Goal: Task Accomplishment & Management: Use online tool/utility

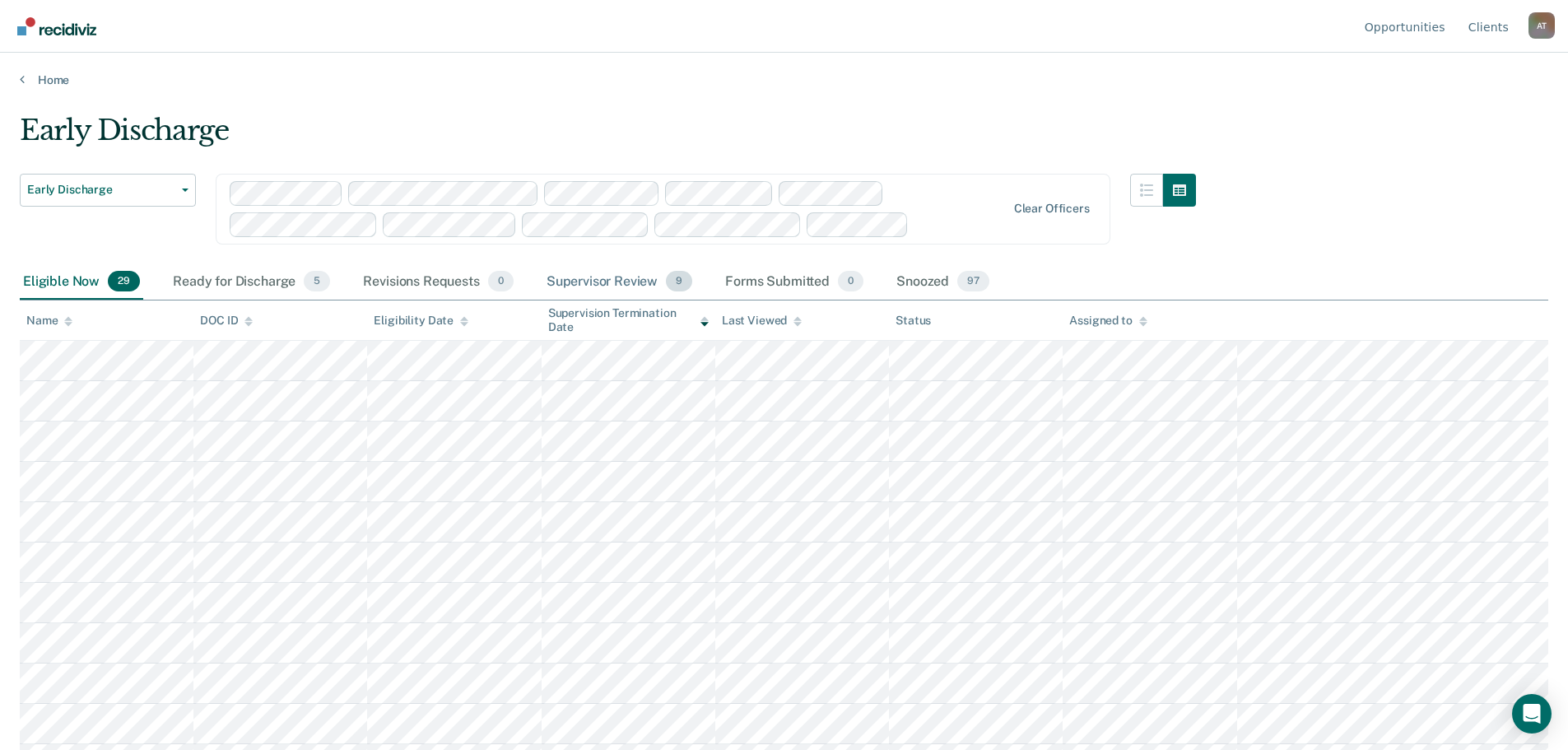
click at [618, 282] on div "Supervisor Review 9" at bounding box center [620, 282] width 153 height 36
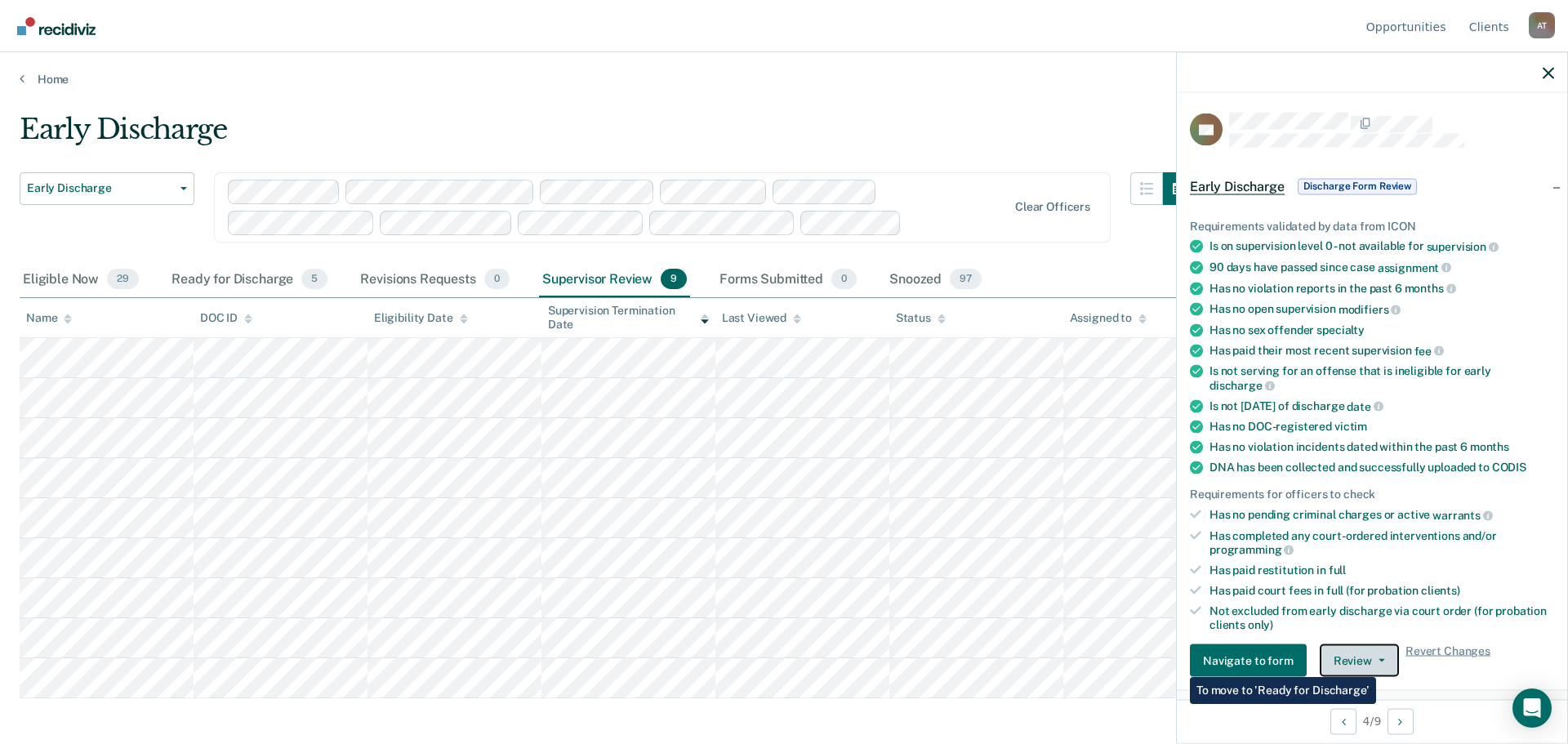
click at [1376, 663] on button "Review" at bounding box center [1358, 661] width 79 height 33
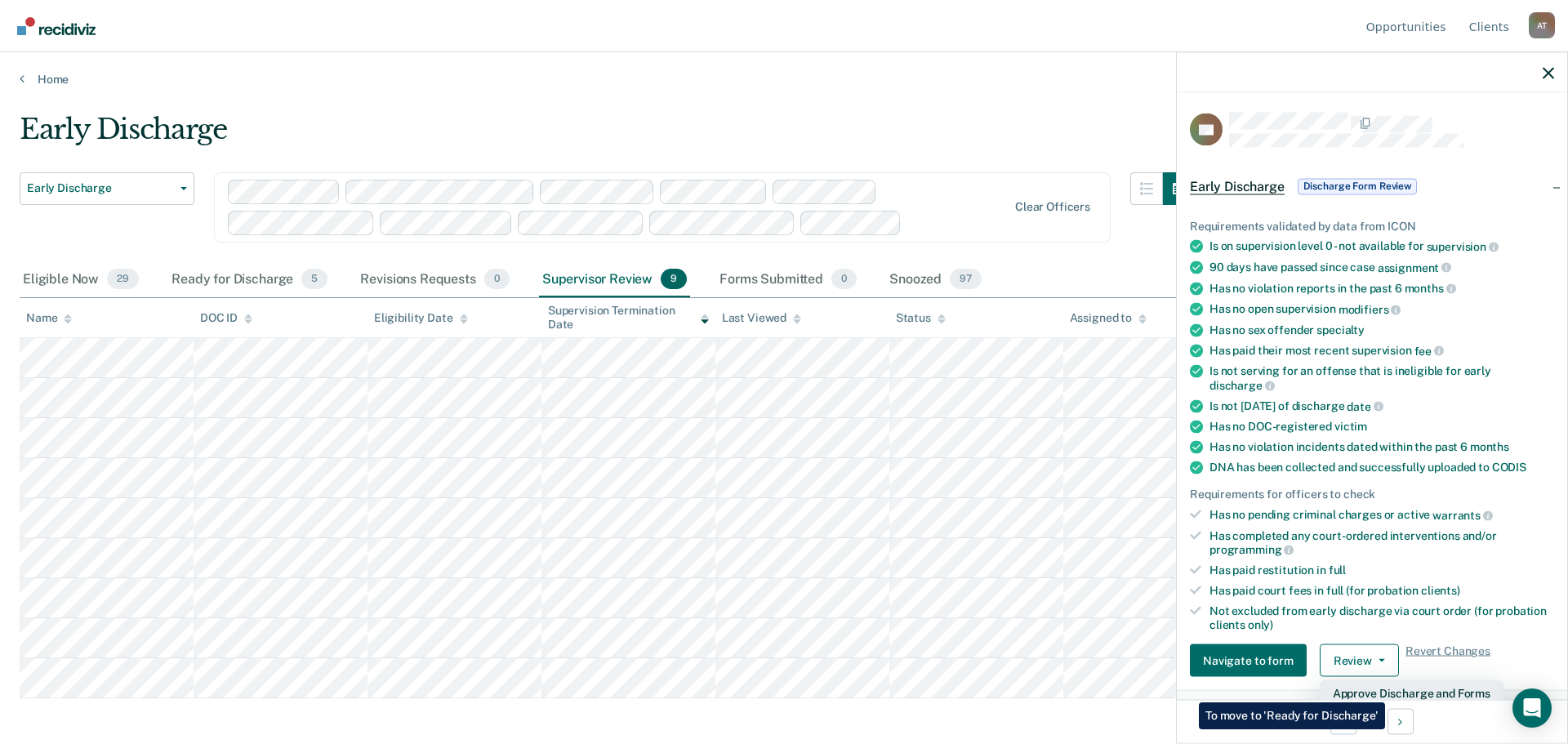
click at [1385, 690] on button "Approve Discharge and Forms" at bounding box center [1411, 693] width 184 height 26
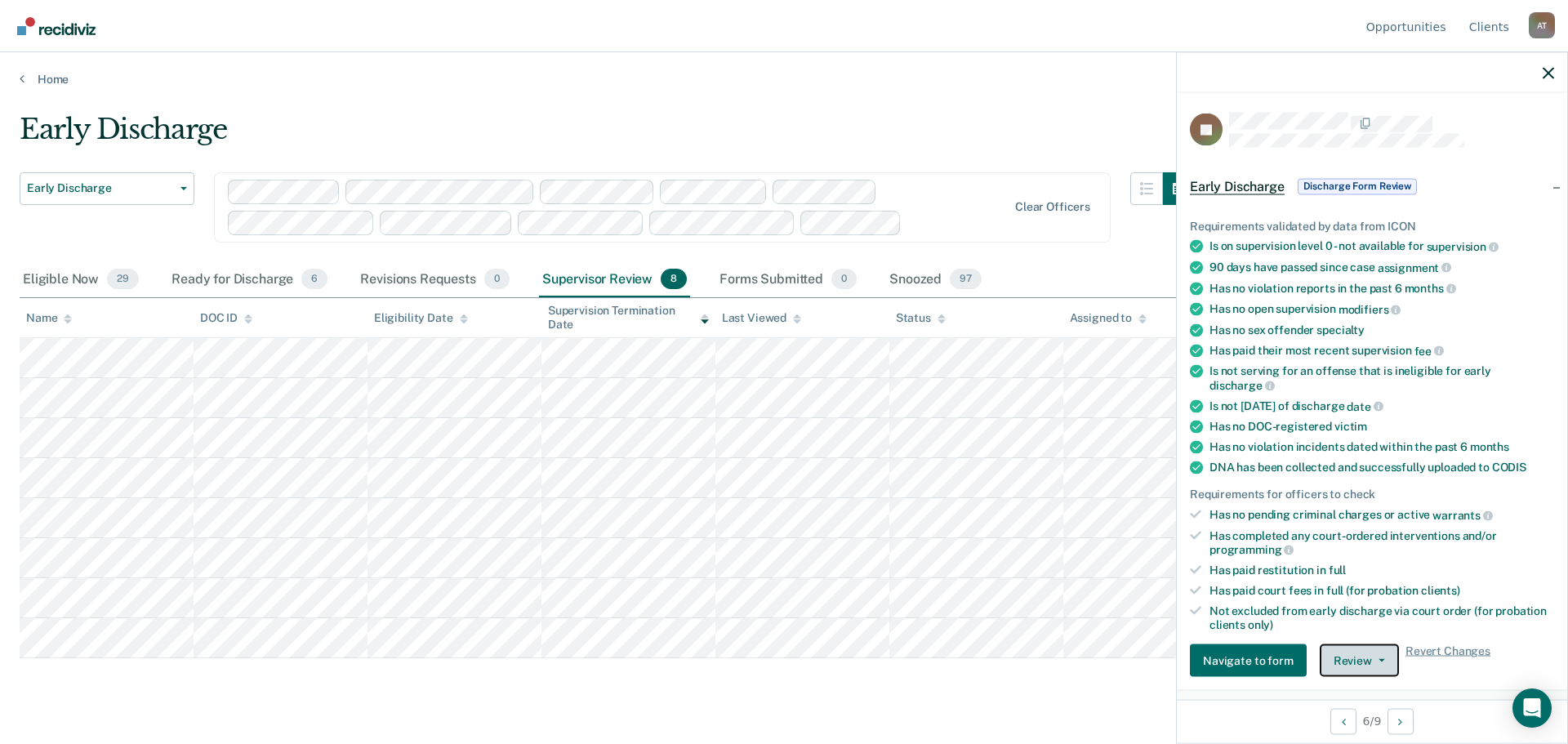
click at [1379, 661] on button "Review" at bounding box center [1358, 661] width 79 height 33
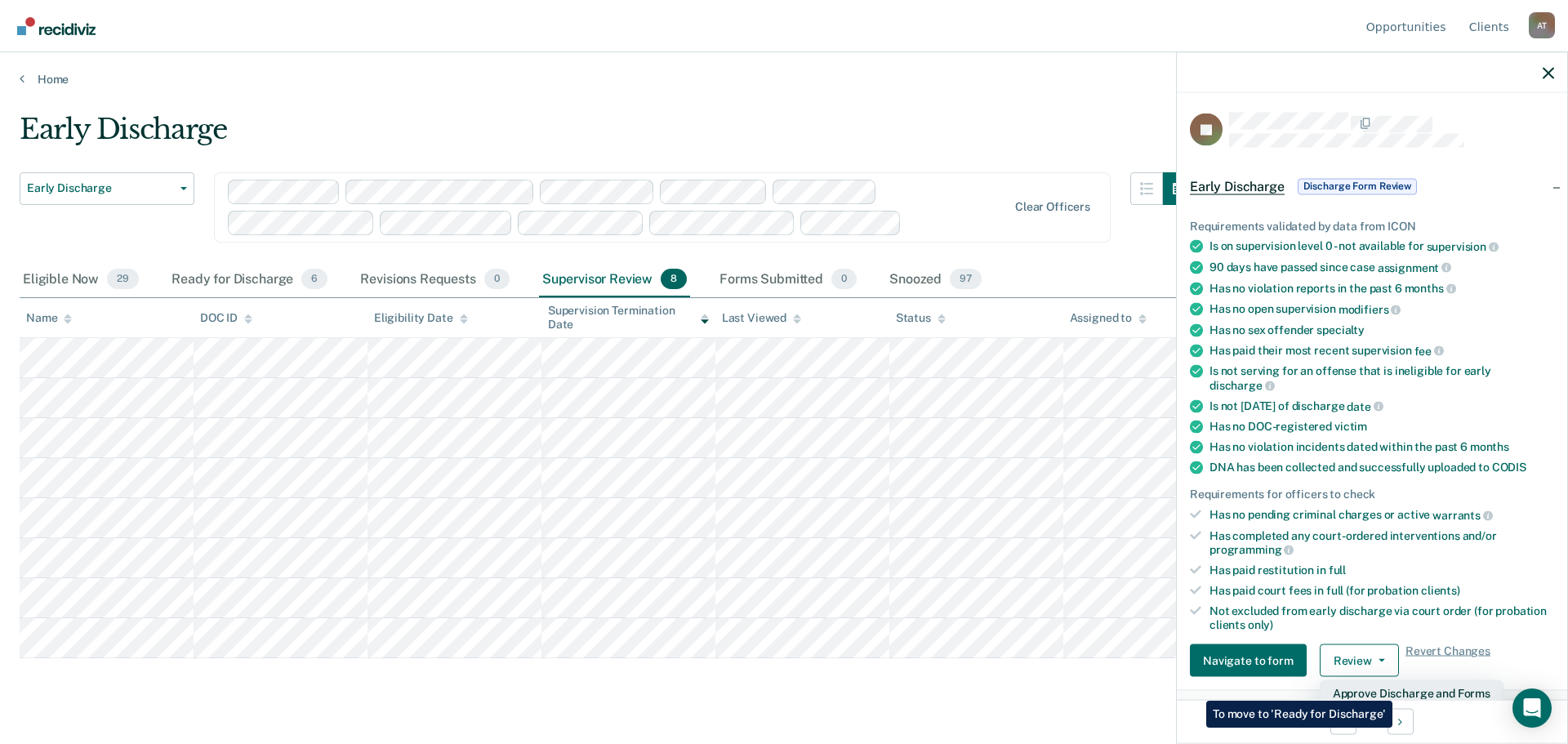
click at [1392, 688] on button "Approve Discharge and Forms" at bounding box center [1411, 693] width 184 height 26
